Goal: Find specific page/section: Find specific page/section

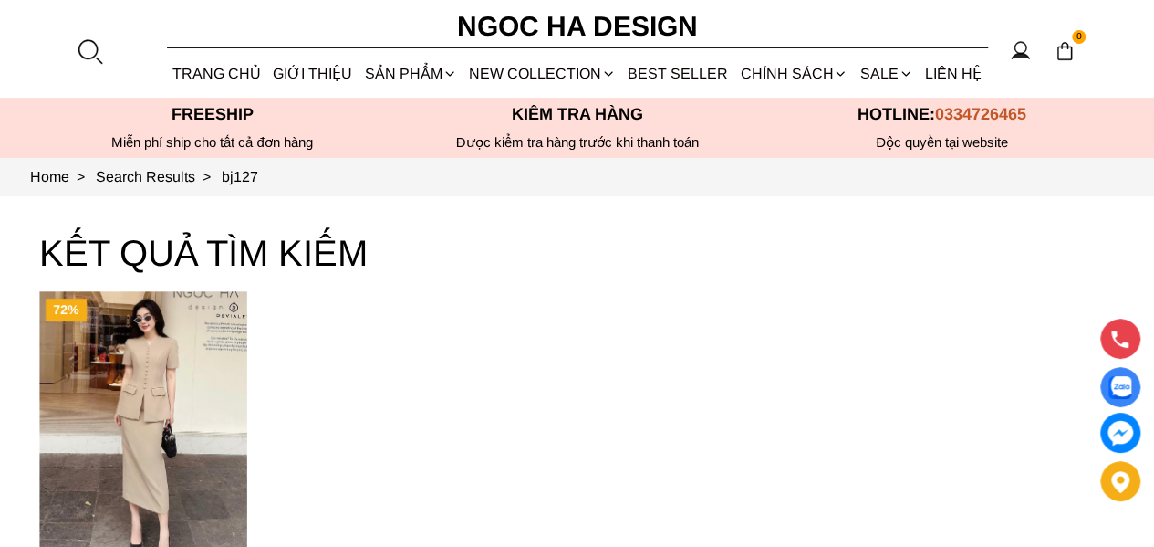
click at [0, 0] on link "Vest" at bounding box center [0, 0] width 0 height 0
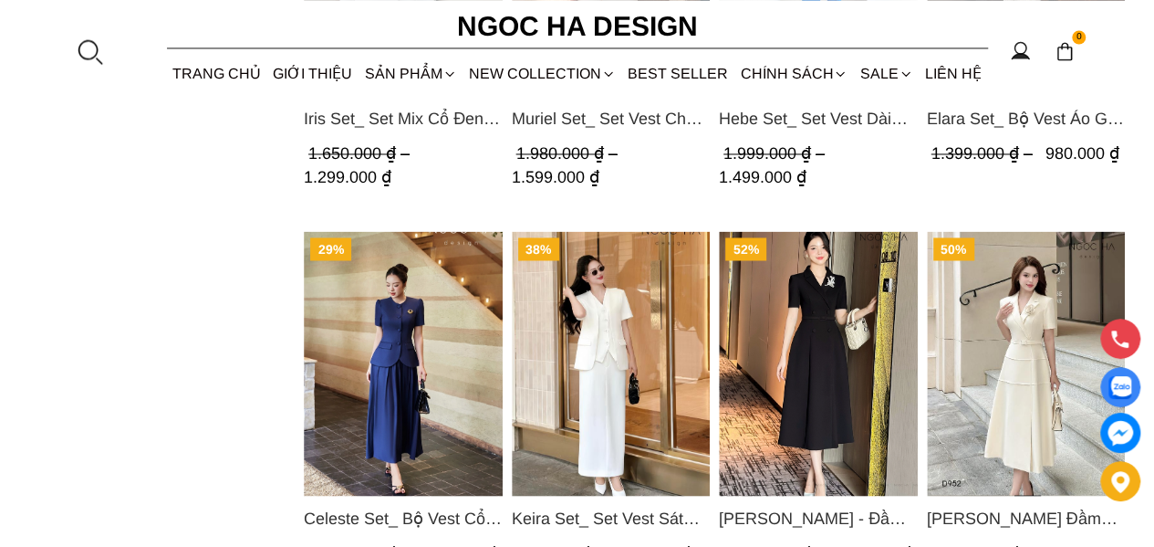
scroll to position [1369, 0]
